Goal: Information Seeking & Learning: Learn about a topic

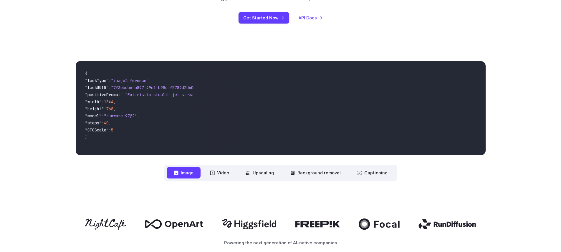
scroll to position [173, 0]
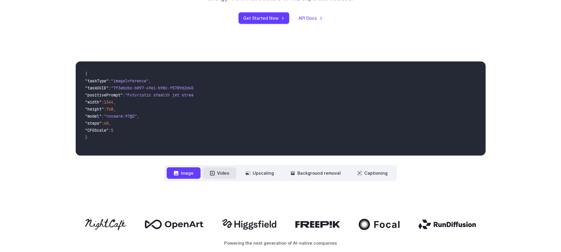
click at [219, 172] on button "Video" at bounding box center [219, 173] width 33 height 11
click at [181, 175] on button "Image" at bounding box center [184, 173] width 34 height 11
click at [215, 175] on icon at bounding box center [212, 173] width 5 height 5
click at [216, 173] on button "Video" at bounding box center [219, 173] width 33 height 11
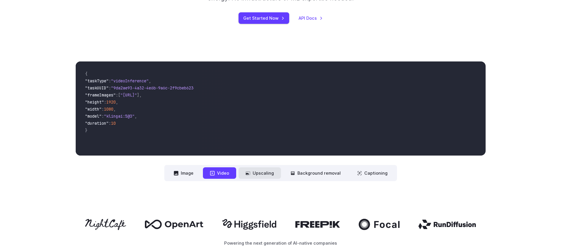
click at [246, 177] on button "Upscaling" at bounding box center [259, 173] width 42 height 11
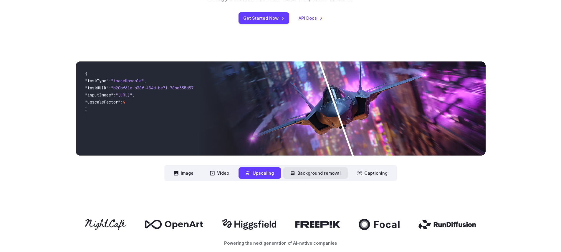
click at [288, 175] on button "Background removal" at bounding box center [315, 173] width 64 height 11
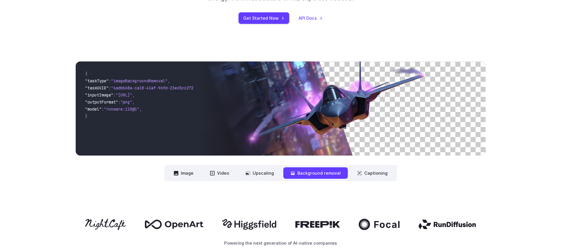
click at [371, 180] on nav "**********" at bounding box center [280, 173] width 233 height 16
click at [370, 175] on button "Captioning" at bounding box center [372, 173] width 44 height 11
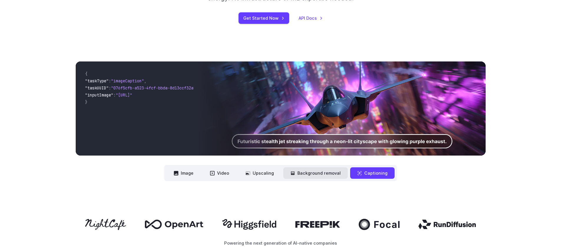
click at [321, 177] on button "Background removal" at bounding box center [315, 173] width 64 height 11
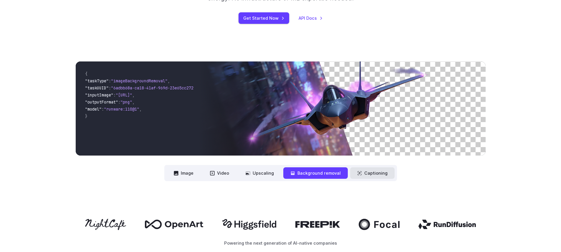
click at [366, 177] on button "Captioning" at bounding box center [372, 173] width 44 height 11
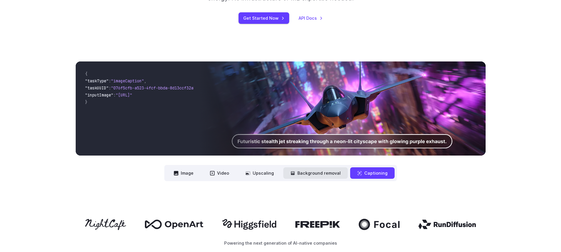
click at [305, 174] on button "Background removal" at bounding box center [315, 173] width 64 height 11
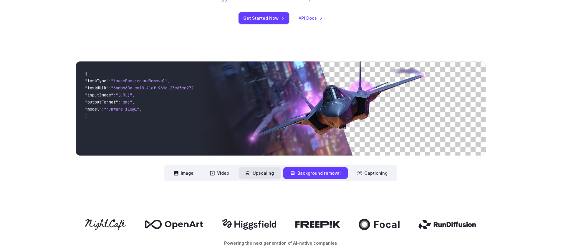
click at [242, 178] on button "Upscaling" at bounding box center [259, 173] width 42 height 11
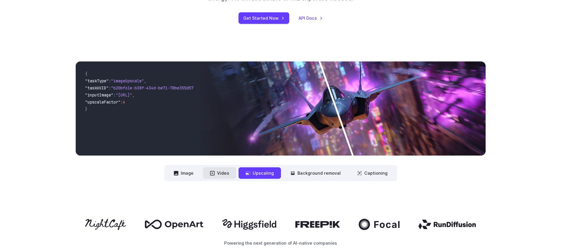
click at [228, 176] on button "Video" at bounding box center [219, 173] width 33 height 11
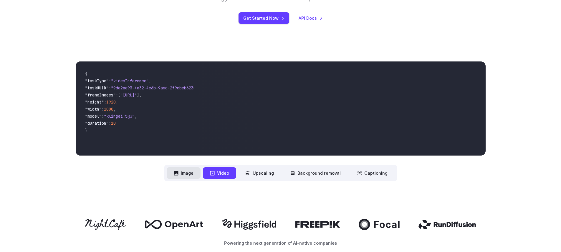
click at [192, 174] on button "Image" at bounding box center [184, 173] width 34 height 11
click at [215, 173] on icon at bounding box center [212, 173] width 5 height 5
click at [196, 176] on button "Image" at bounding box center [184, 173] width 34 height 11
click at [221, 176] on button "Video" at bounding box center [219, 173] width 33 height 11
drag, startPoint x: 166, startPoint y: 94, endPoint x: 182, endPoint y: 96, distance: 16.3
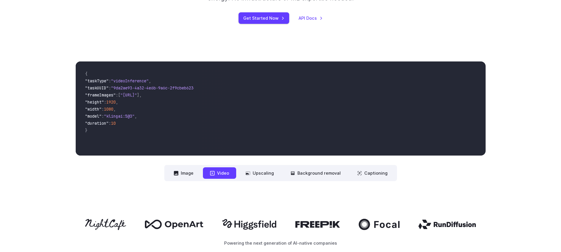
click at [137, 96] on span ""[URL]"" at bounding box center [128, 94] width 16 height 5
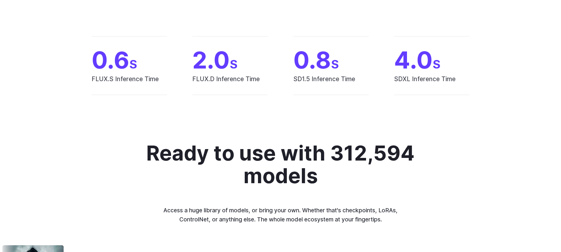
scroll to position [0, 0]
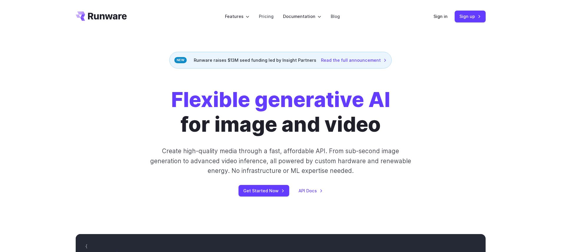
click at [242, 60] on div "Runware raises $13M seed funding led by Insight Partners Read the full announce…" at bounding box center [280, 60] width 222 height 17
